Goal: Task Accomplishment & Management: Manage account settings

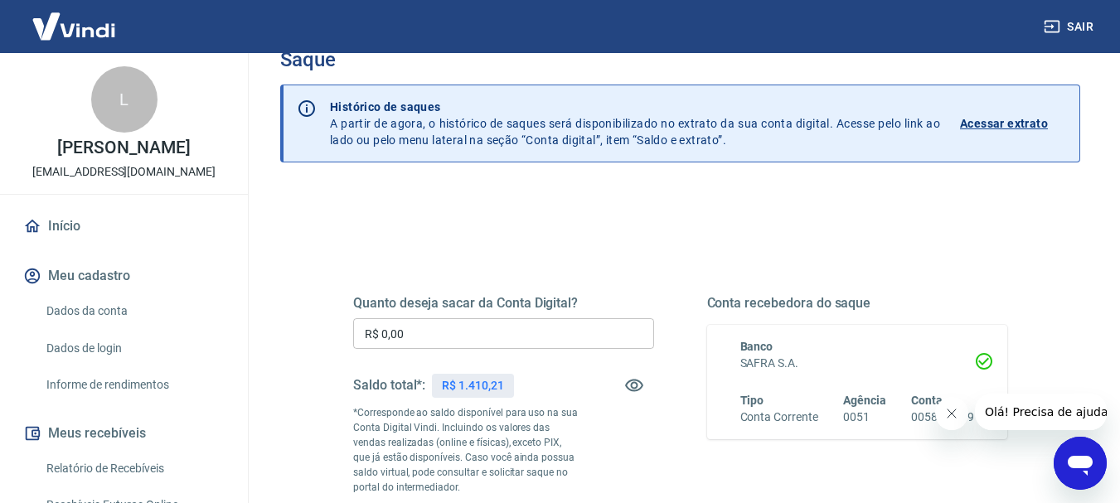
scroll to position [41, 0]
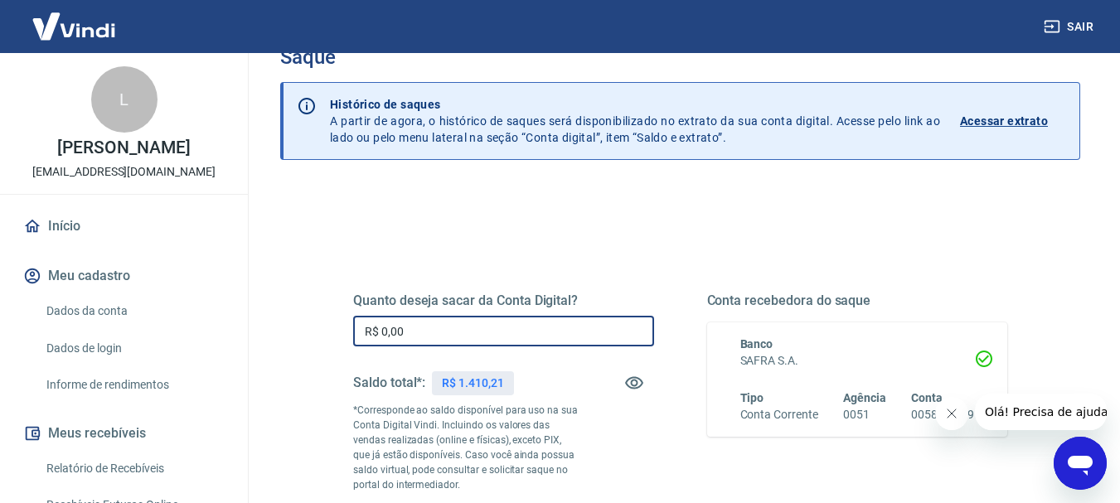
click at [386, 341] on input "R$ 0,00" at bounding box center [503, 331] width 301 height 31
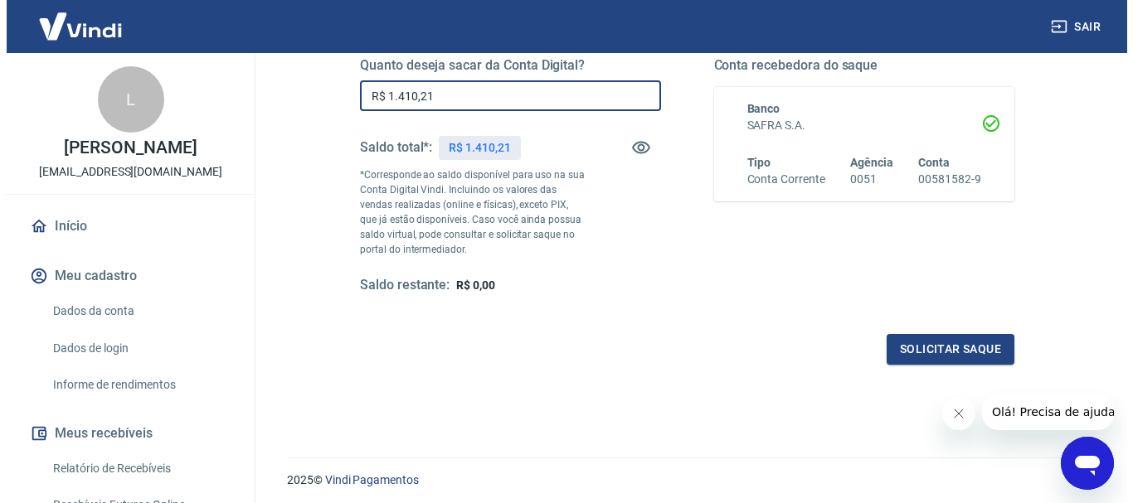
scroll to position [278, 0]
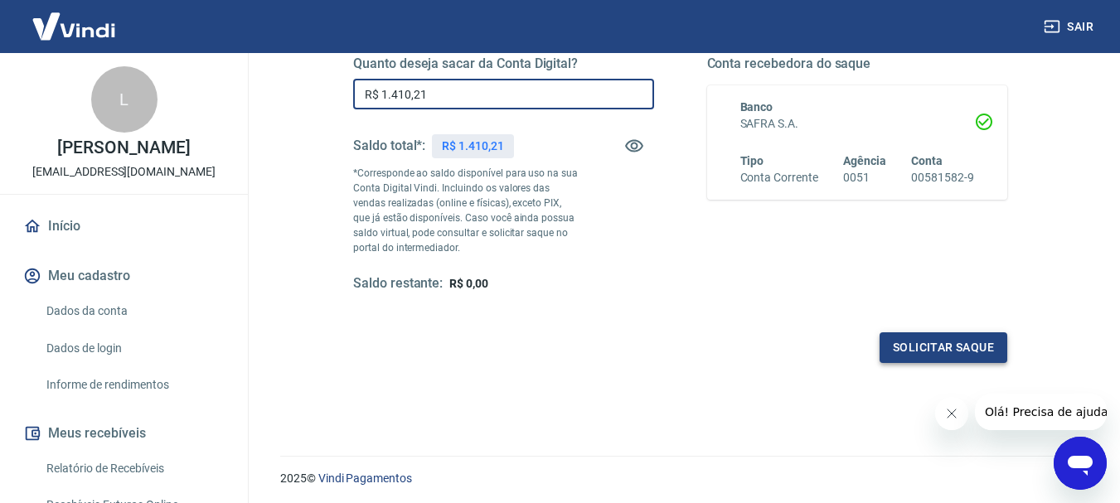
type input "R$ 1.410,21"
click at [915, 355] on button "Solicitar saque" at bounding box center [944, 348] width 128 height 31
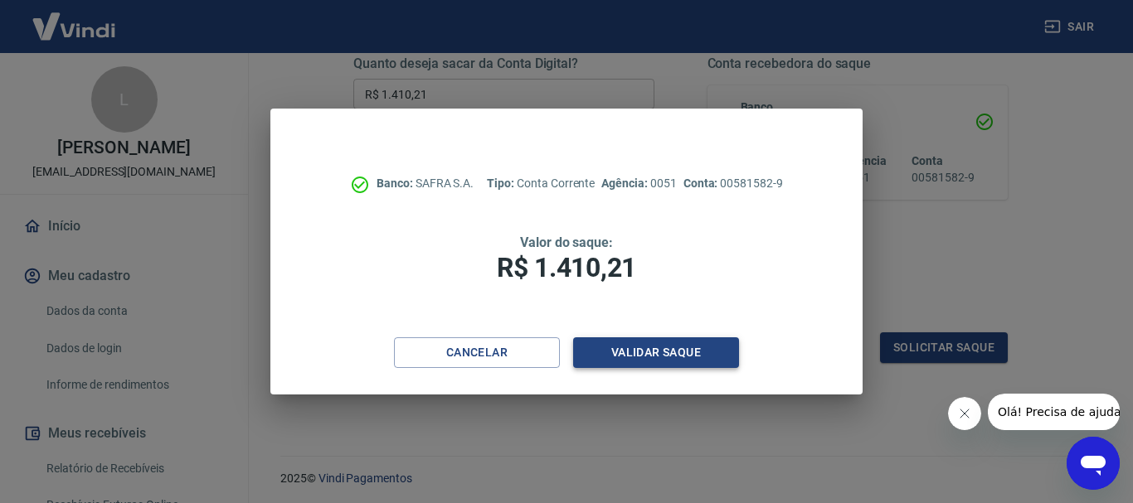
click at [634, 349] on button "Validar saque" at bounding box center [656, 352] width 166 height 31
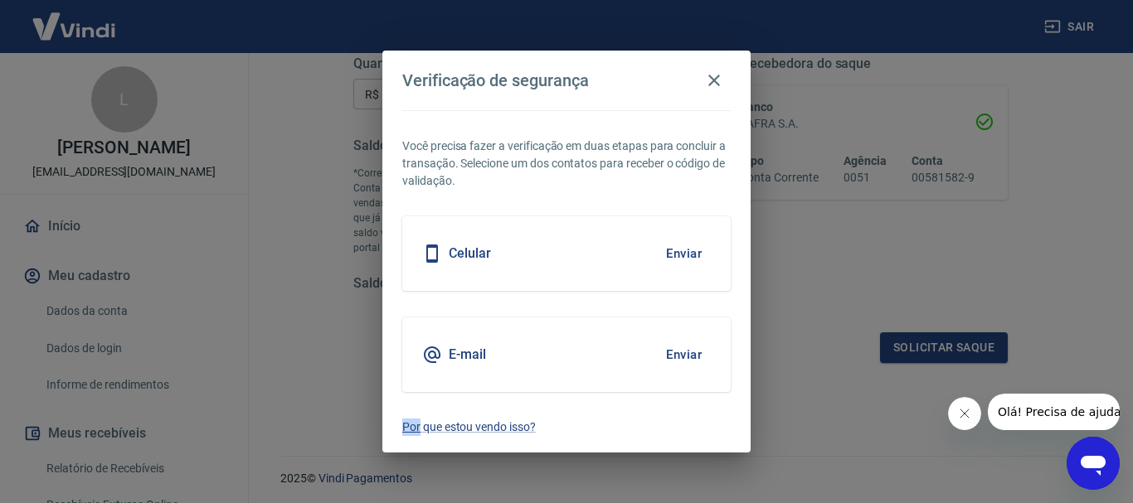
click at [692, 254] on button "Enviar" at bounding box center [684, 253] width 54 height 35
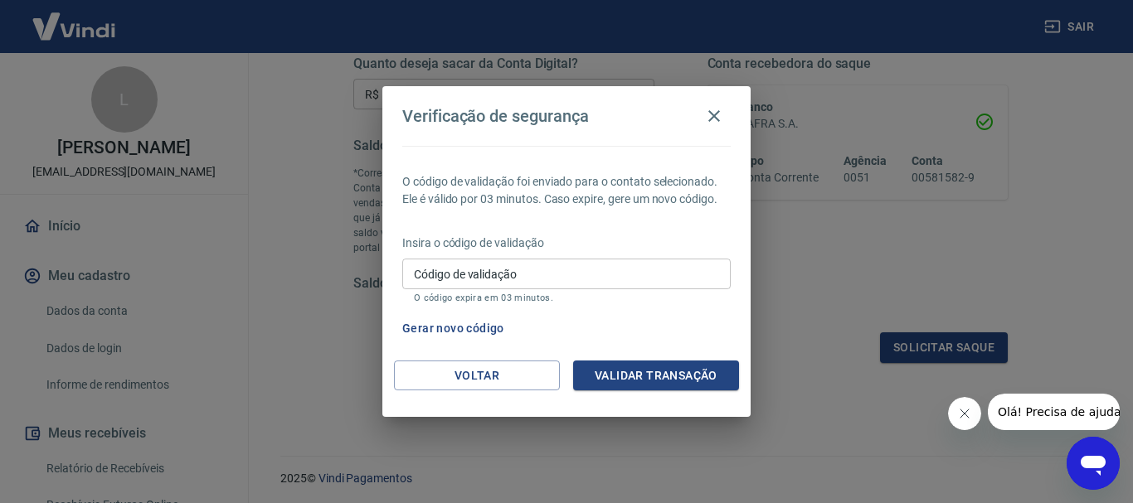
click at [467, 283] on input "Código de validação" at bounding box center [566, 274] width 328 height 31
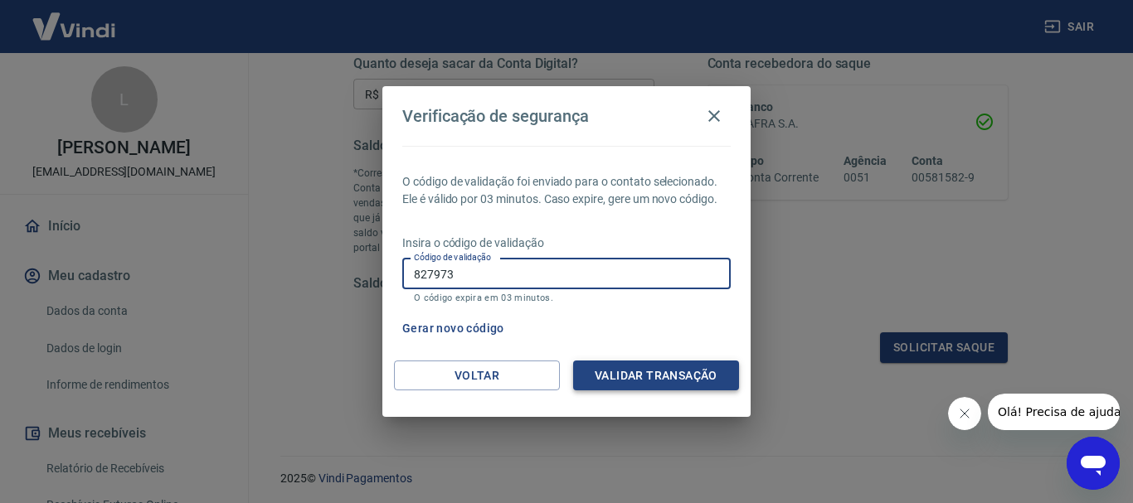
type input "827973"
click at [630, 367] on button "Validar transação" at bounding box center [656, 376] width 166 height 31
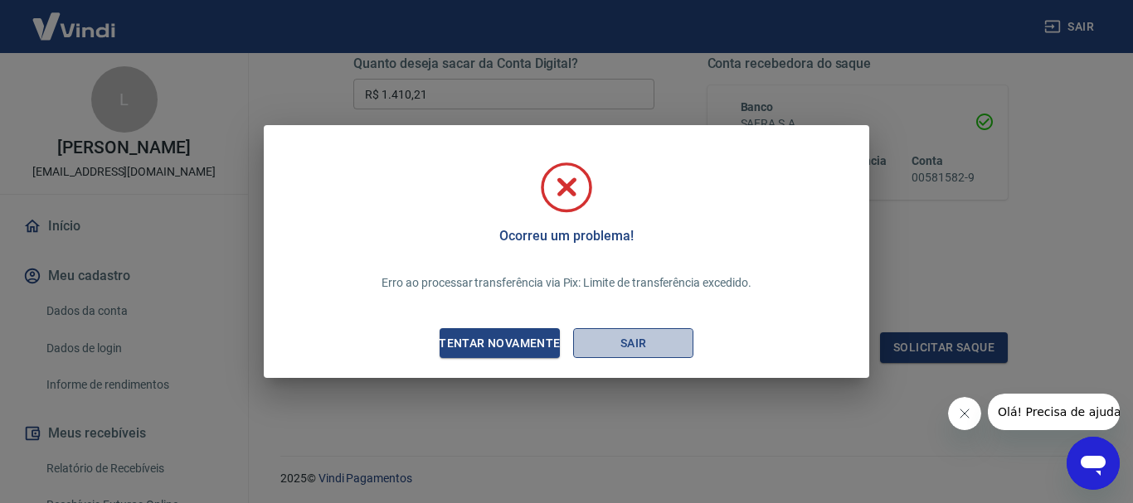
click at [634, 336] on button "Sair" at bounding box center [633, 343] width 120 height 31
